Goal: Task Accomplishment & Management: Use online tool/utility

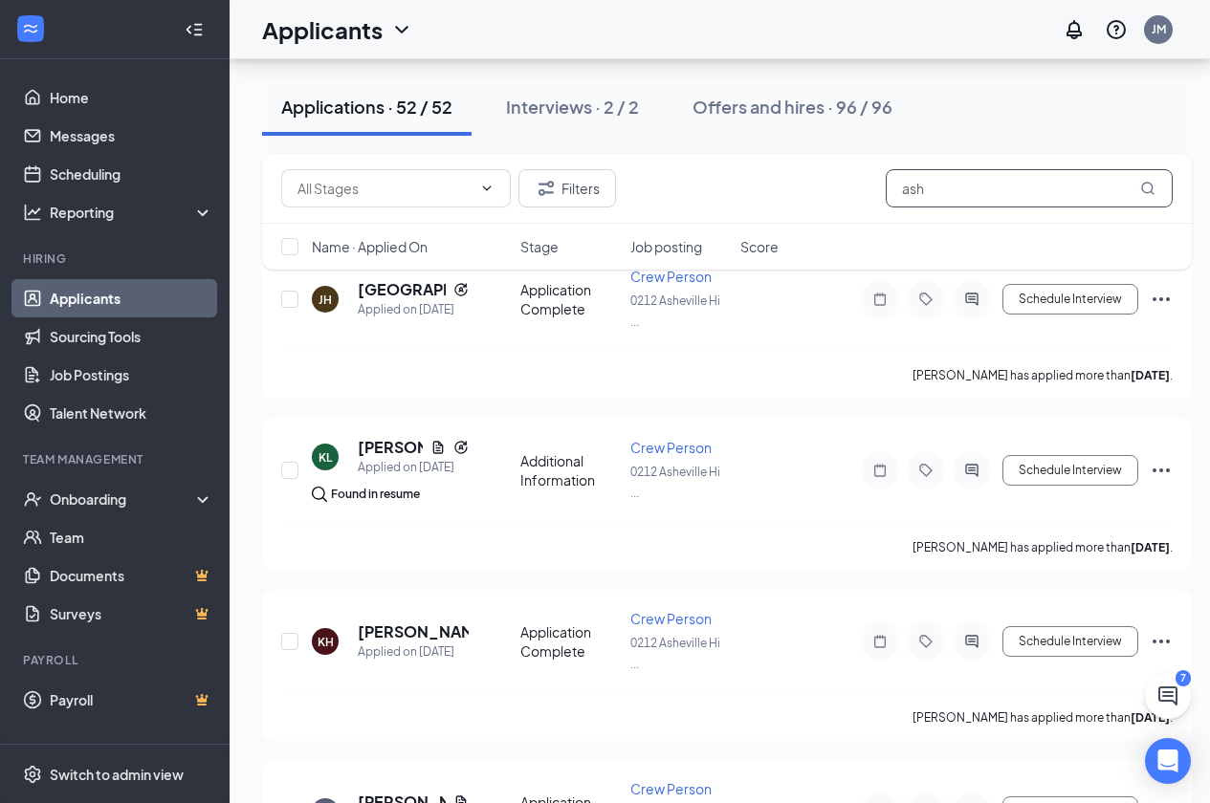
scroll to position [1147, 0]
drag, startPoint x: 969, startPoint y: 193, endPoint x: 831, endPoint y: 181, distance: 138.3
click at [831, 181] on div "Filters ash" at bounding box center [726, 188] width 891 height 38
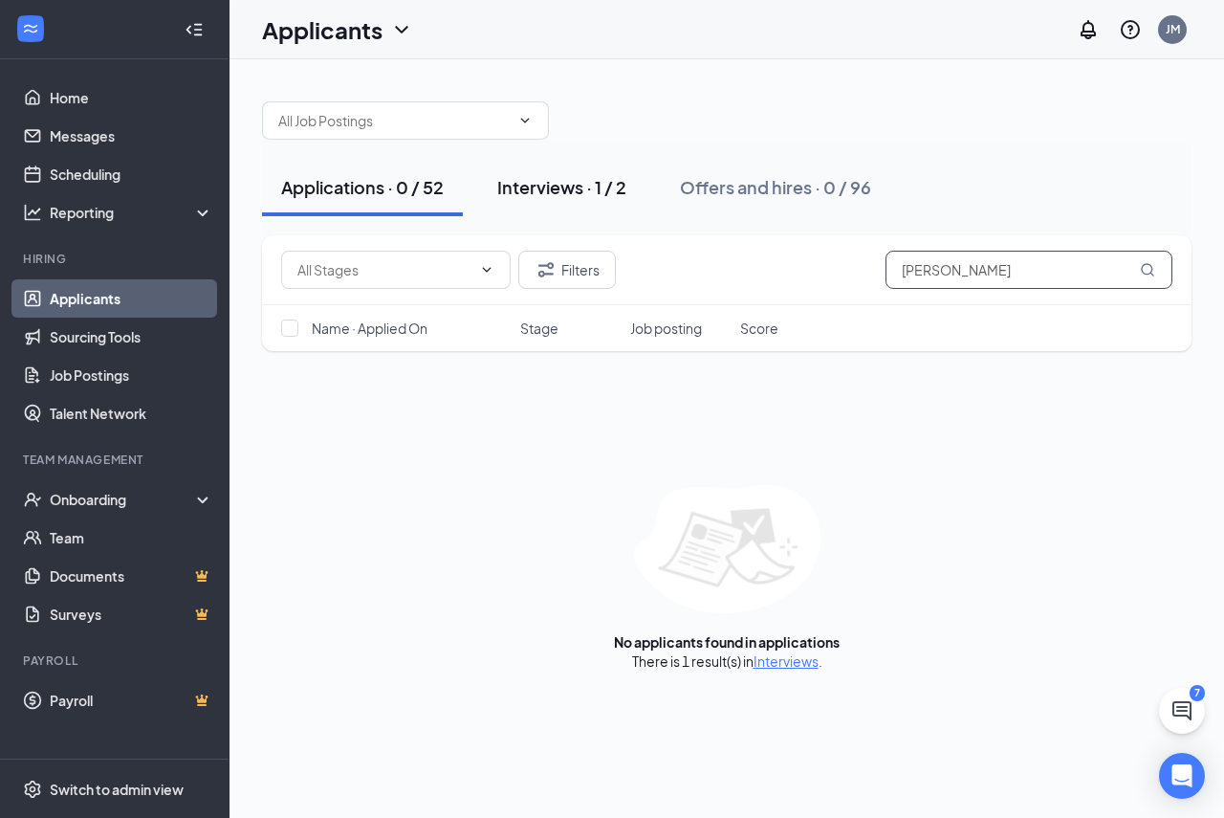
type input "[PERSON_NAME]"
click at [582, 183] on div "Interviews · 1 / 2" at bounding box center [561, 187] width 129 height 24
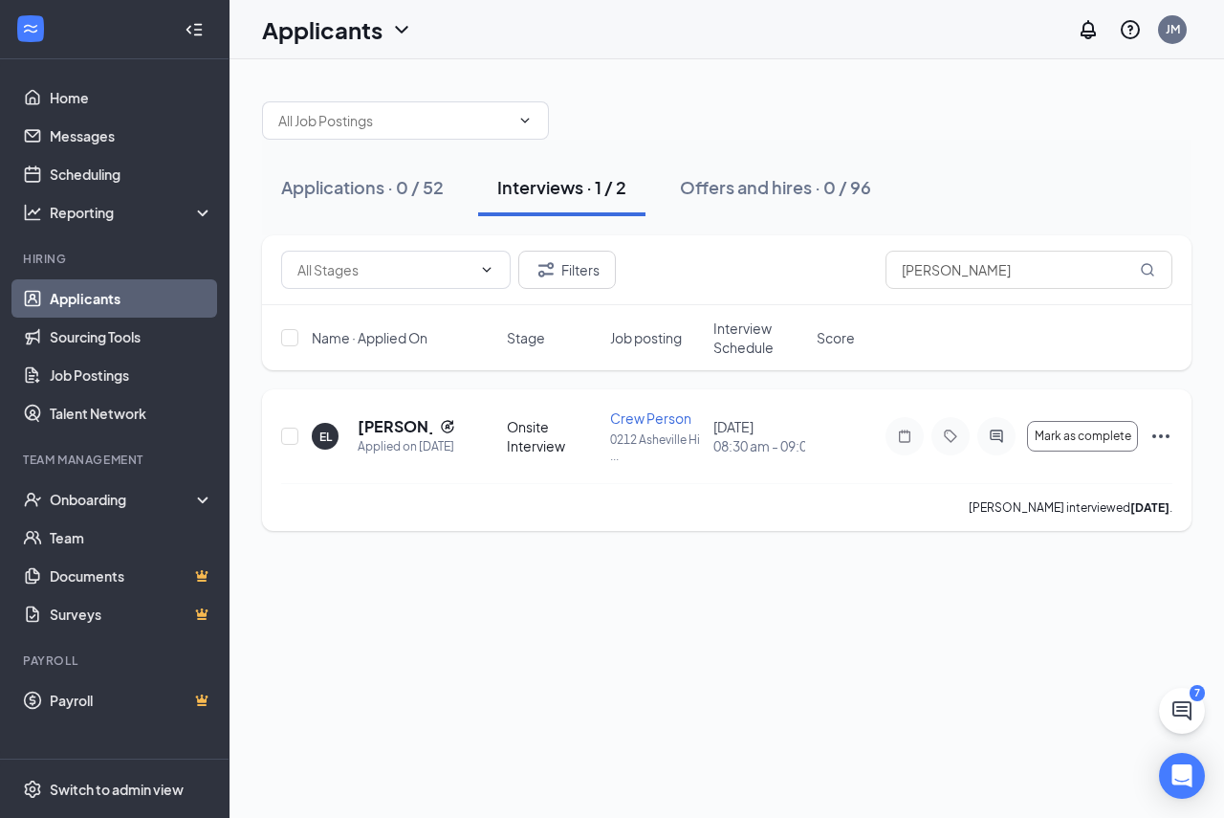
click at [1163, 434] on icon "Ellipses" at bounding box center [1160, 436] width 23 height 23
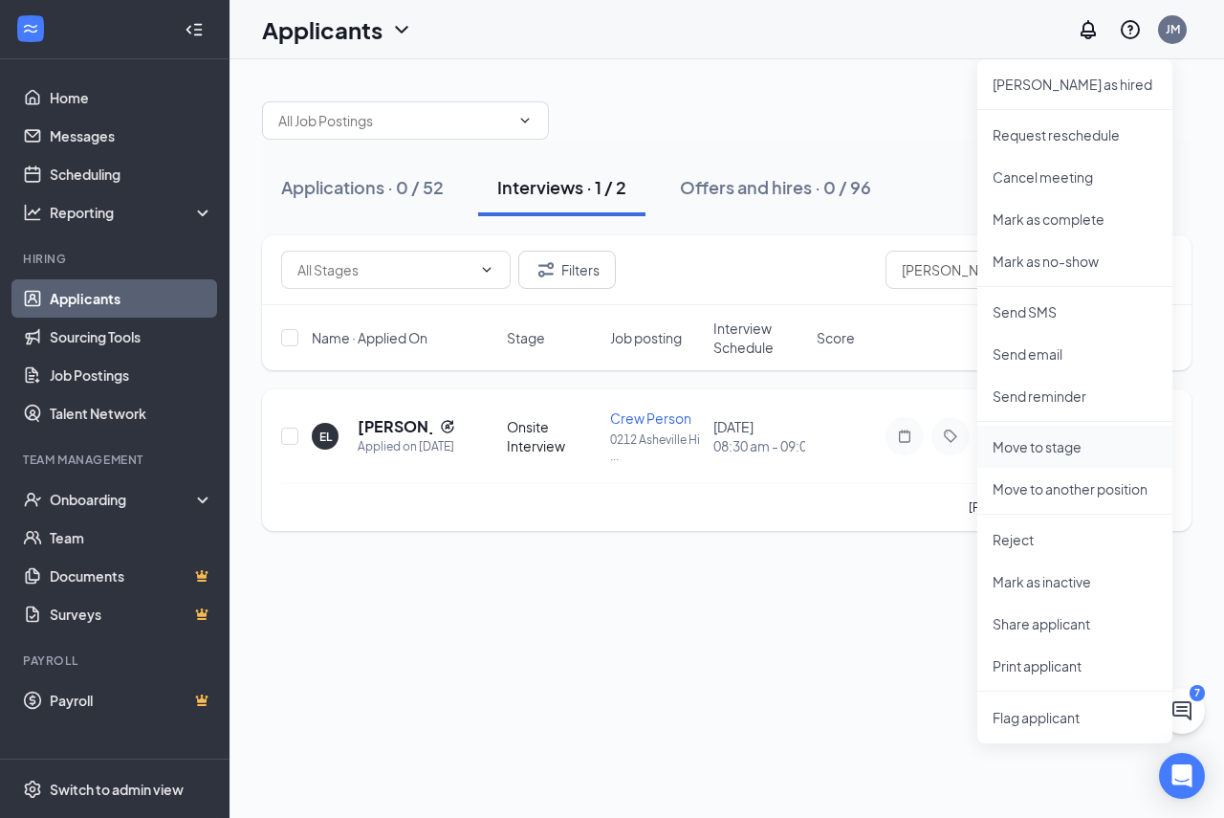
click at [1011, 444] on p "Move to stage" at bounding box center [1075, 446] width 164 height 19
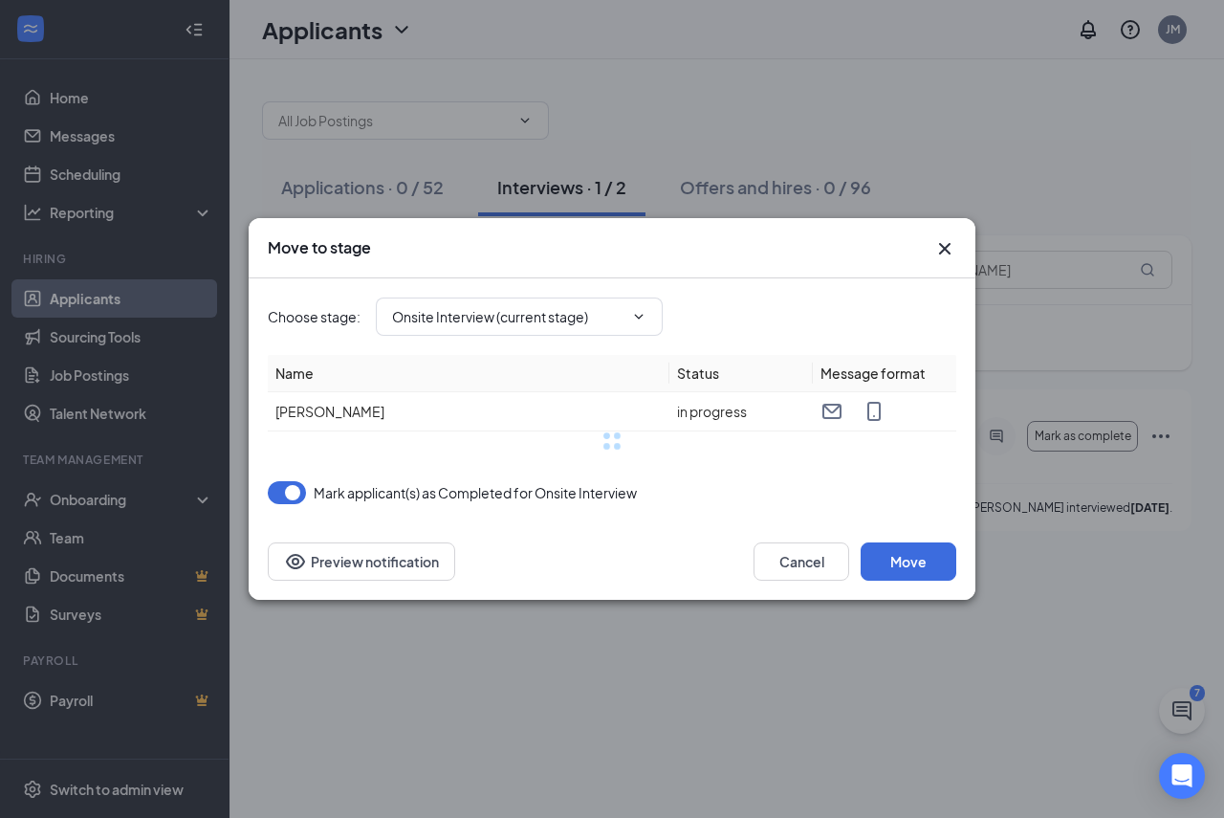
type input "Background Check (next stage)"
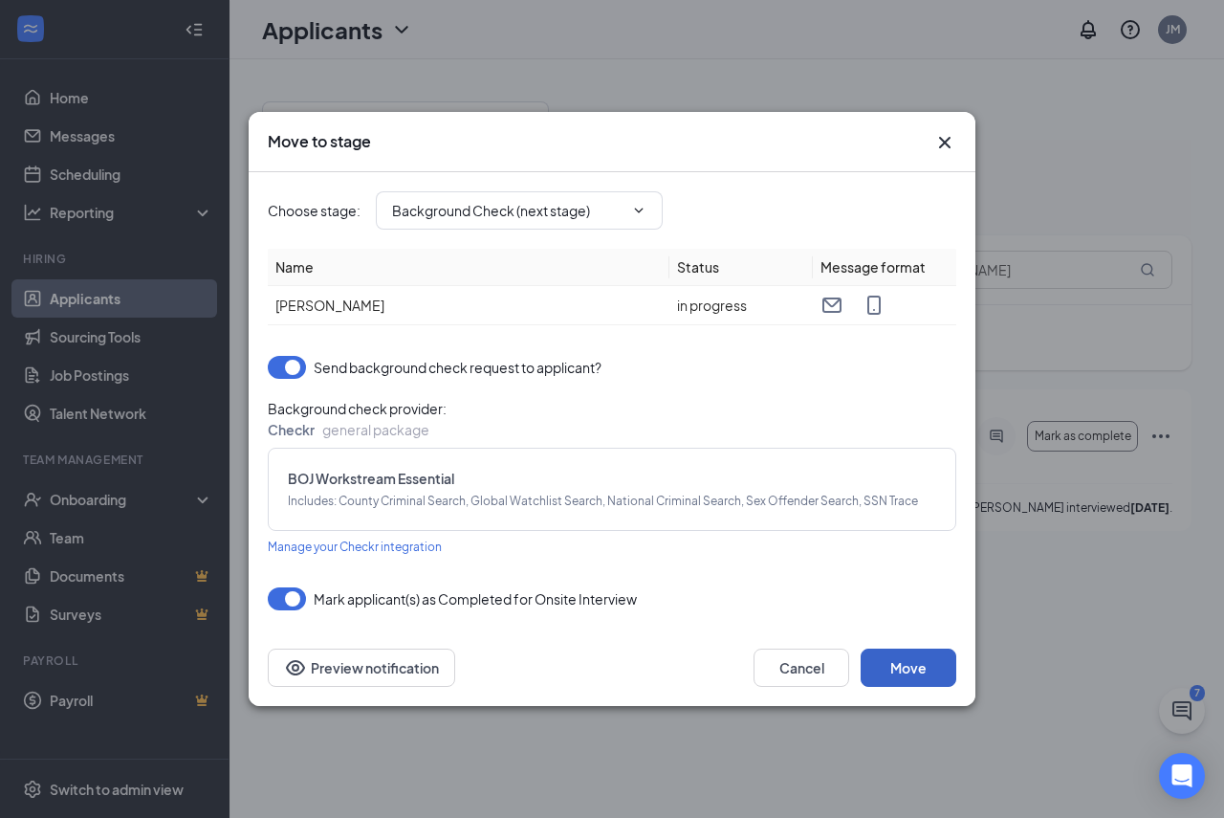
click at [914, 669] on button "Move" at bounding box center [909, 667] width 96 height 38
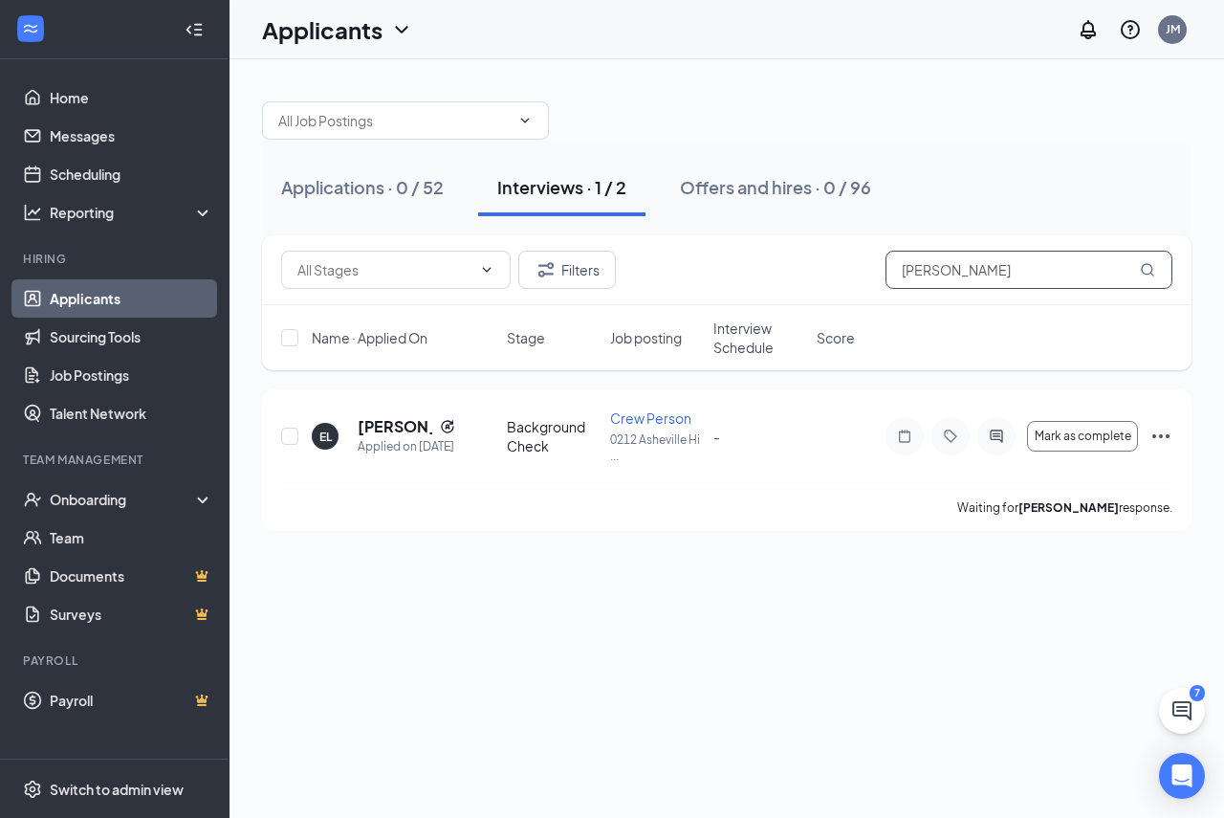
click at [946, 273] on input "[PERSON_NAME]" at bounding box center [1028, 270] width 287 height 38
type input "l"
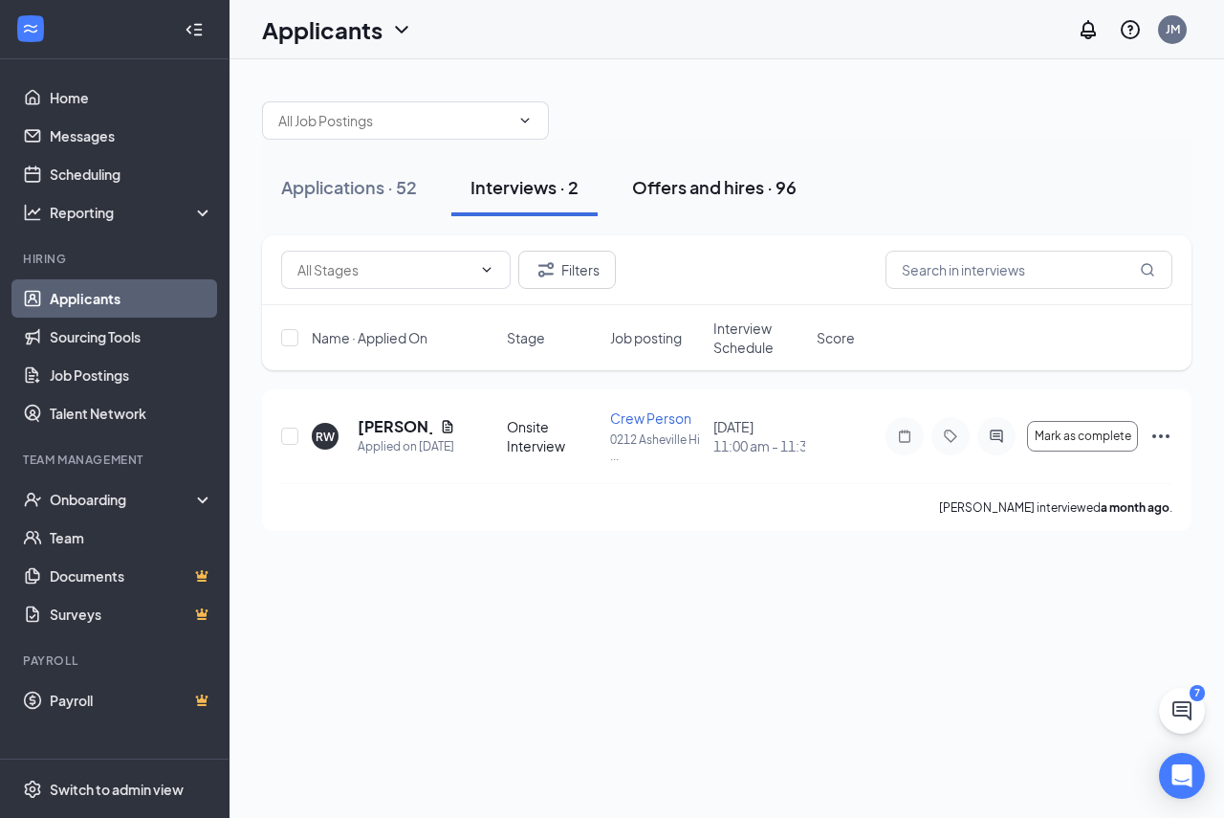
click at [705, 181] on div "Offers and hires · 96" at bounding box center [714, 187] width 164 height 24
